Goal: Share content: Share content

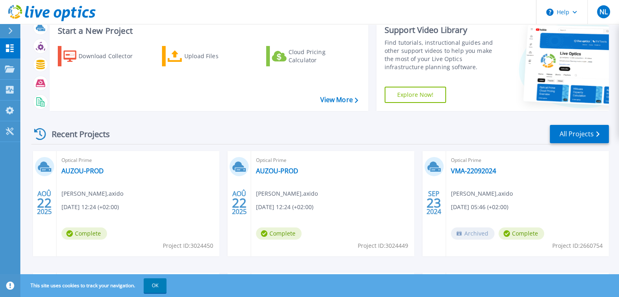
scroll to position [26, 0]
click at [78, 168] on link "AUZOU-PROD" at bounding box center [82, 171] width 42 height 8
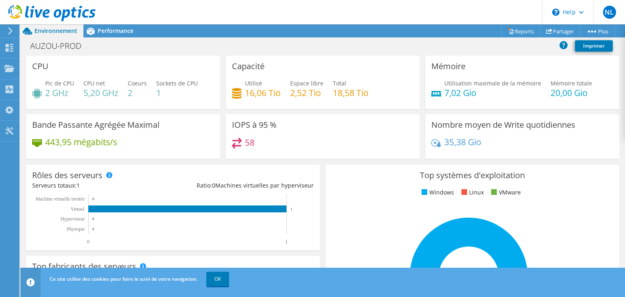
scroll to position [53, 0]
click at [216, 277] on link "OK" at bounding box center [217, 279] width 23 height 15
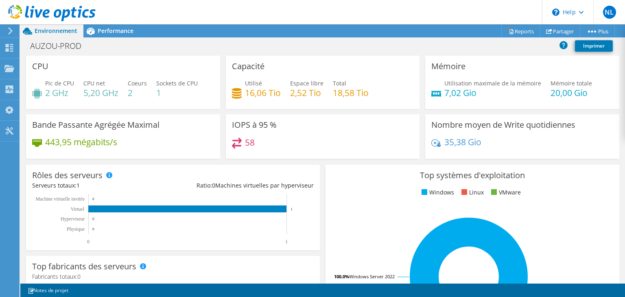
scroll to position [156, 0]
click at [512, 29] on link "Reports" at bounding box center [521, 31] width 39 height 13
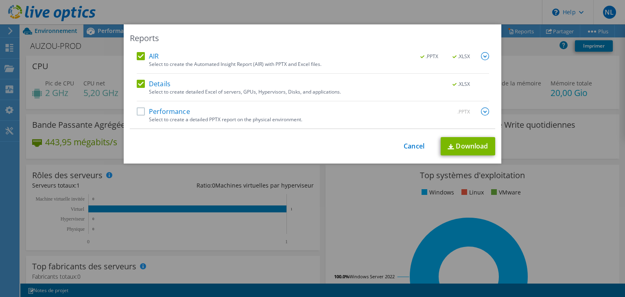
click at [137, 110] on label "Performance" at bounding box center [163, 111] width 53 height 8
click at [0, 0] on input "Performance" at bounding box center [0, 0] width 0 height 0
click at [461, 149] on link "Download" at bounding box center [468, 146] width 55 height 18
click at [406, 147] on link "Cancel" at bounding box center [414, 146] width 21 height 8
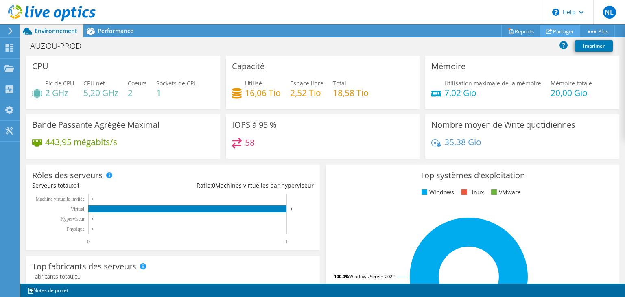
click at [561, 27] on link "Partager" at bounding box center [560, 31] width 40 height 13
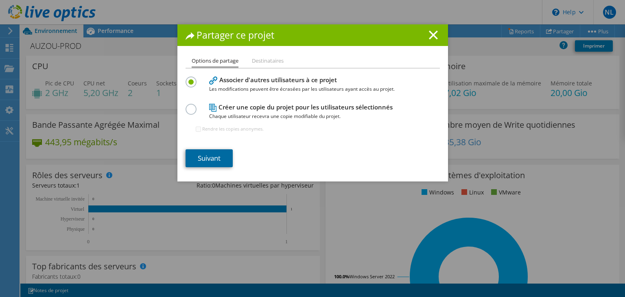
click at [214, 159] on link "Suivant" at bounding box center [209, 158] width 47 height 18
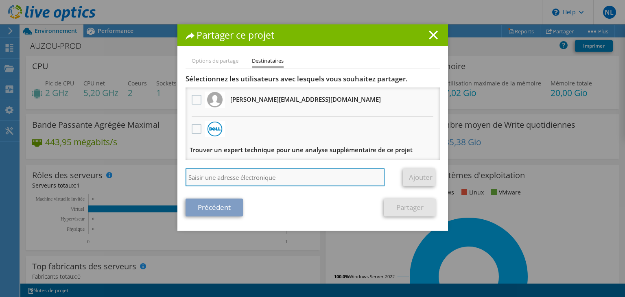
click at [239, 180] on input "search" at bounding box center [285, 178] width 199 height 18
click at [285, 179] on input "search" at bounding box center [285, 178] width 199 height 18
paste input "rubenn.beaucal@auzou.com"
type input "rubenn.beaucal@auzou.com"
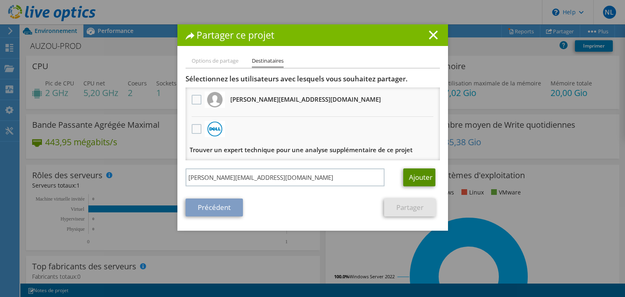
click at [415, 175] on link "Ajouter" at bounding box center [419, 178] width 32 height 18
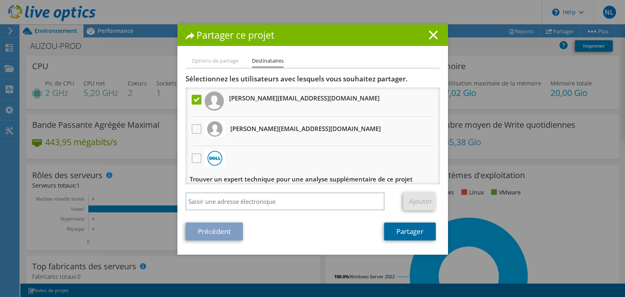
click at [397, 235] on link "Partager" at bounding box center [410, 232] width 52 height 18
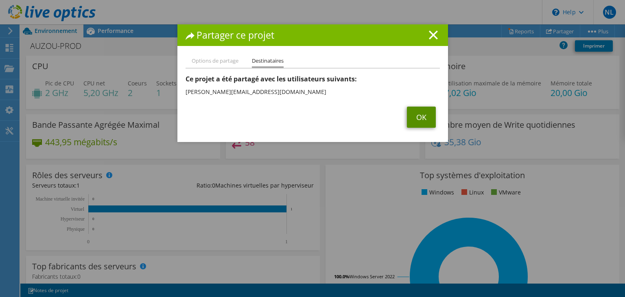
click at [421, 116] on link "OK" at bounding box center [421, 117] width 29 height 21
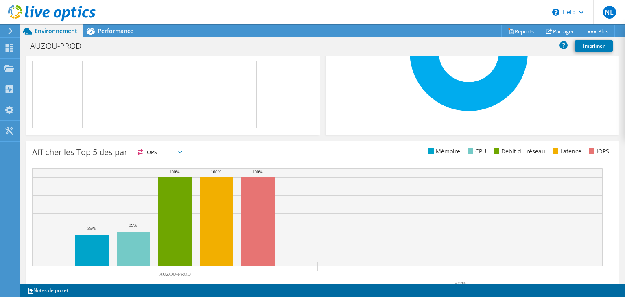
scroll to position [246, 0]
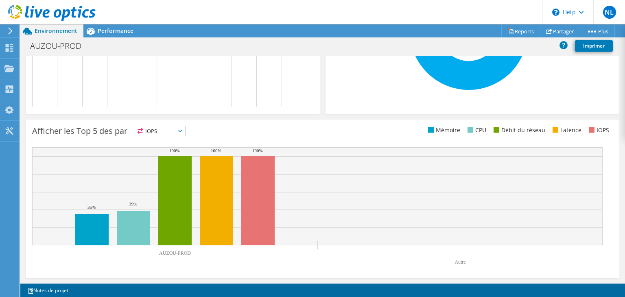
click at [179, 132] on span "IOPS" at bounding box center [160, 131] width 50 height 10
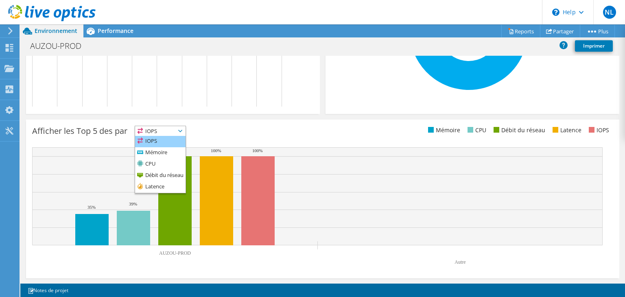
click at [160, 140] on li "IOPS" at bounding box center [160, 141] width 50 height 11
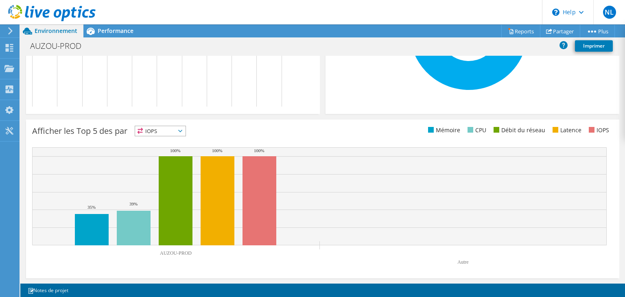
click at [185, 127] on span "IOPS" at bounding box center [160, 131] width 50 height 10
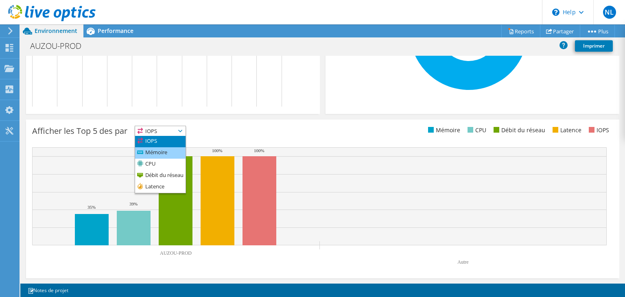
click at [171, 156] on li "Mémoire" at bounding box center [160, 152] width 50 height 11
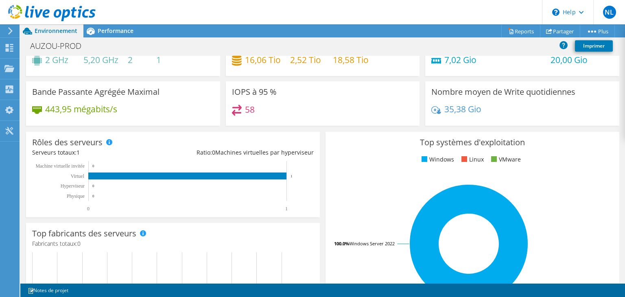
scroll to position [0, 0]
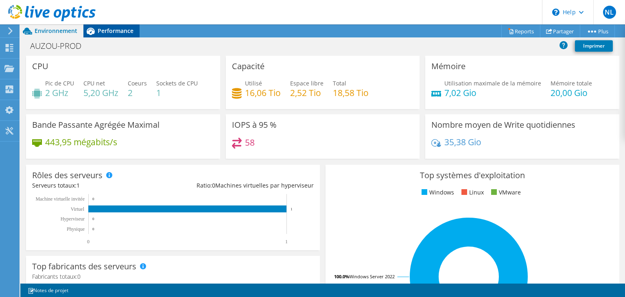
click at [112, 30] on span "Performance" at bounding box center [116, 31] width 36 height 8
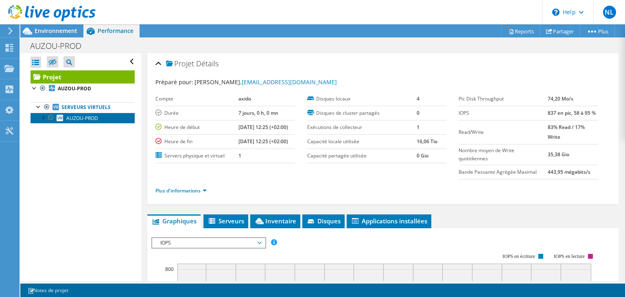
click at [75, 116] on span "AUZOU-PROD" at bounding box center [82, 118] width 32 height 7
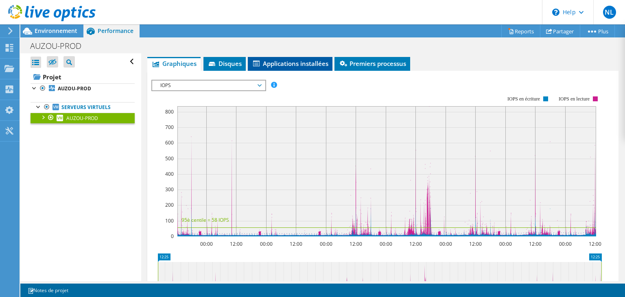
scroll to position [104, 0]
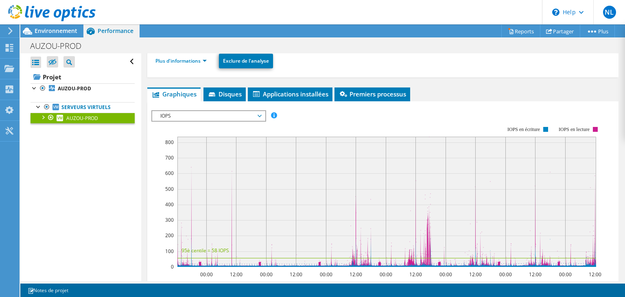
click at [258, 113] on span "IOPS" at bounding box center [208, 116] width 105 height 10
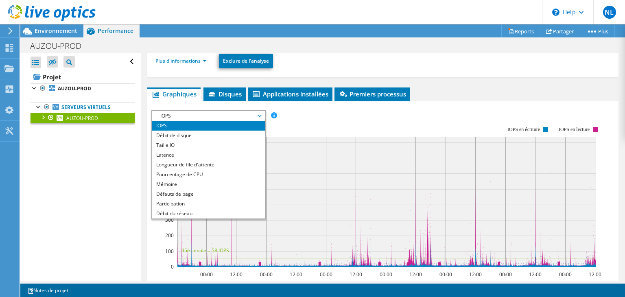
click at [319, 121] on rect at bounding box center [376, 196] width 451 height 163
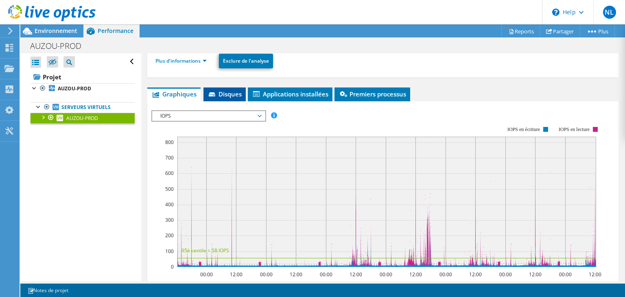
click at [231, 93] on span "Disques" at bounding box center [225, 94] width 34 height 8
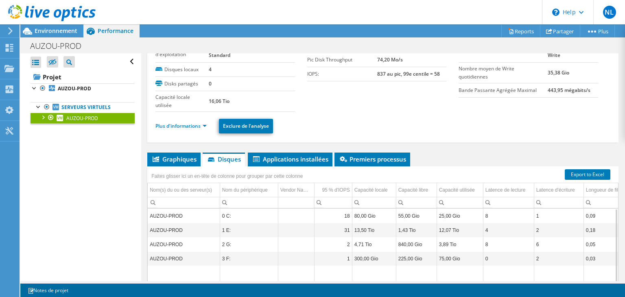
scroll to position [38, 0]
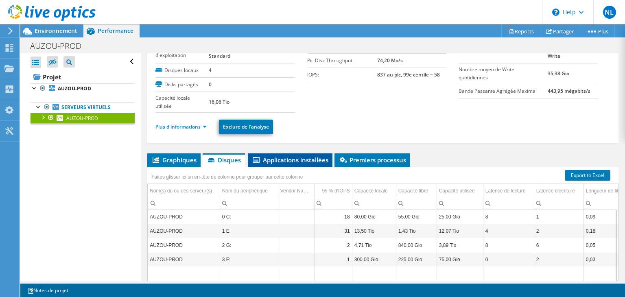
click at [287, 158] on span "Applications installées" at bounding box center [290, 160] width 77 height 8
